Goal: Find specific page/section: Find specific page/section

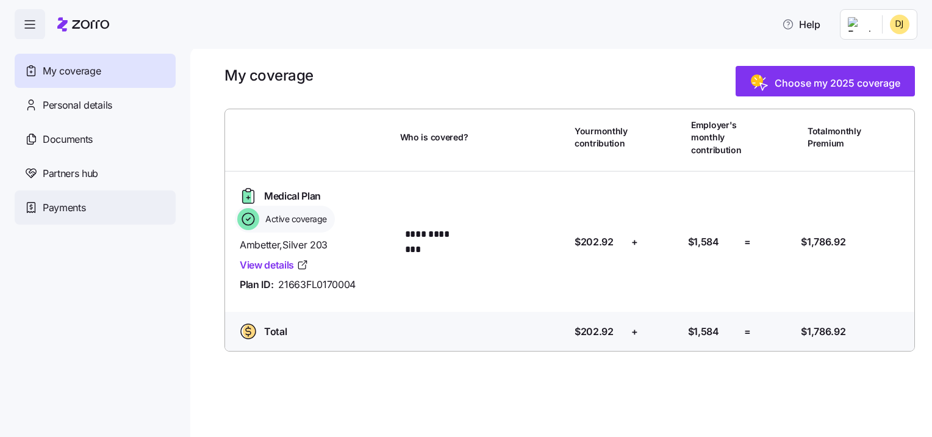
click at [58, 204] on span "Payments" at bounding box center [64, 207] width 43 height 15
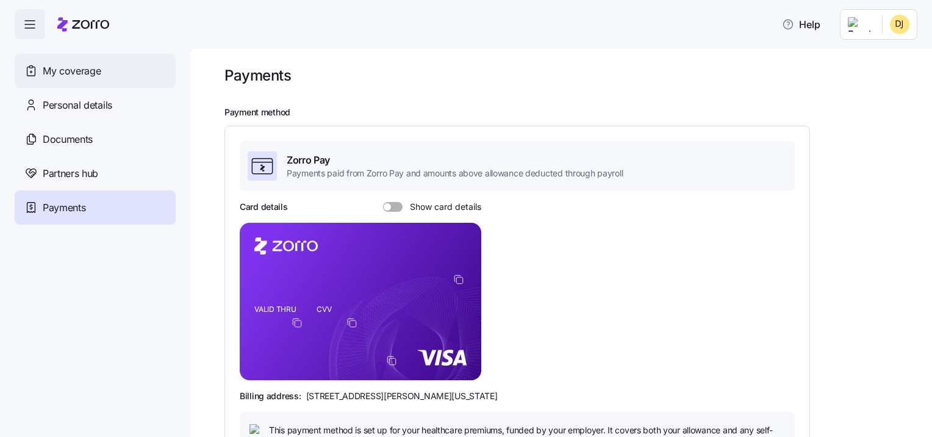
click at [62, 70] on span "My coverage" at bounding box center [72, 70] width 58 height 15
